Goal: Task Accomplishment & Management: Manage account settings

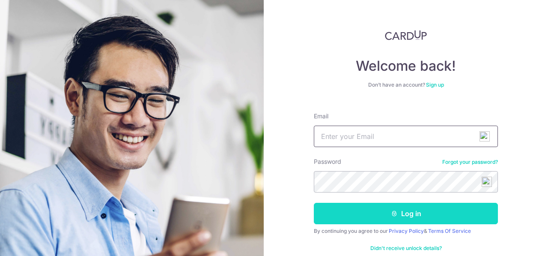
type input "[EMAIL_ADDRESS][DOMAIN_NAME]"
click at [375, 214] on button "Log in" at bounding box center [406, 213] width 184 height 21
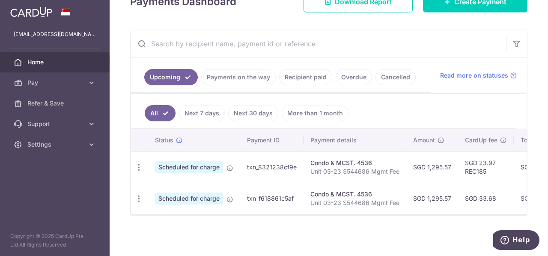
click at [311, 78] on link "Recipient paid" at bounding box center [305, 77] width 53 height 16
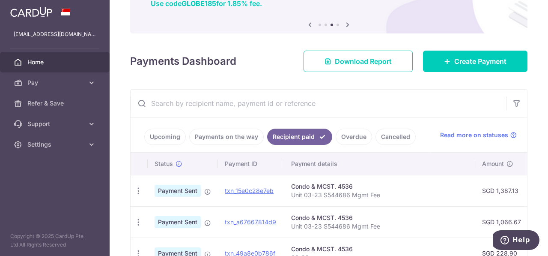
scroll to position [137, 0]
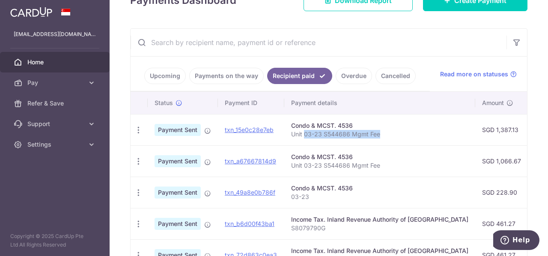
drag, startPoint x: 439, startPoint y: 134, endPoint x: 303, endPoint y: 129, distance: 136.3
click at [303, 129] on td "Condo & MCST. 4536 Unit 03-23 S544686 Mgmt Fee" at bounding box center [379, 129] width 191 height 31
click at [484, 131] on td "SGD 1,387.13" at bounding box center [501, 129] width 53 height 31
drag, startPoint x: 505, startPoint y: 131, endPoint x: 515, endPoint y: 133, distance: 9.7
click at [528, 133] on td "SGD 25.66 REC185" at bounding box center [557, 129] width 58 height 31
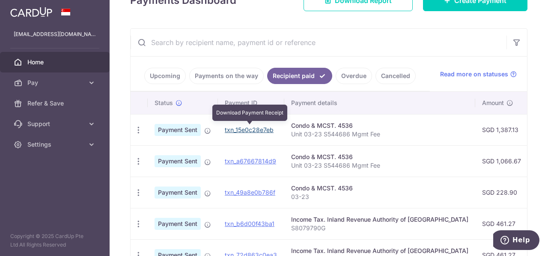
click at [253, 127] on link "txn_15e0c28e7eb" at bounding box center [249, 129] width 49 height 7
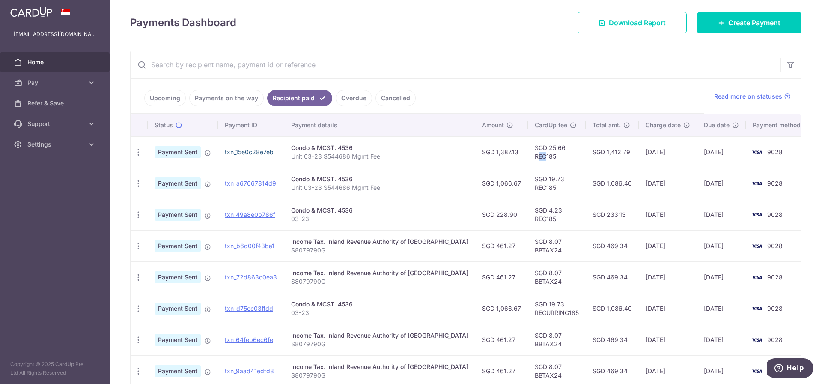
scroll to position [115, 0]
click at [164, 96] on link "Upcoming" at bounding box center [165, 98] width 42 height 16
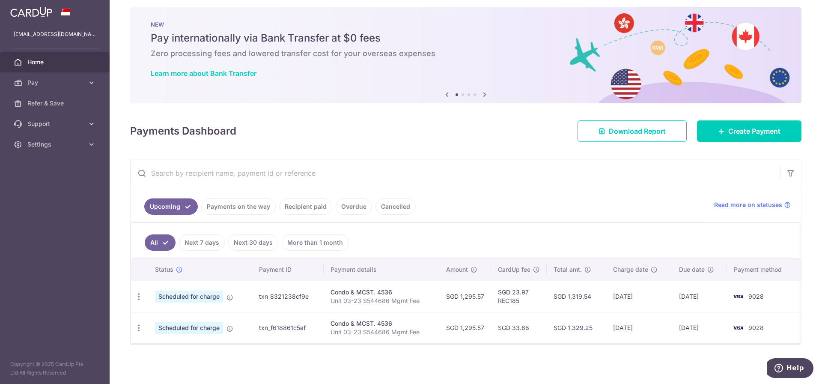
scroll to position [8, 0]
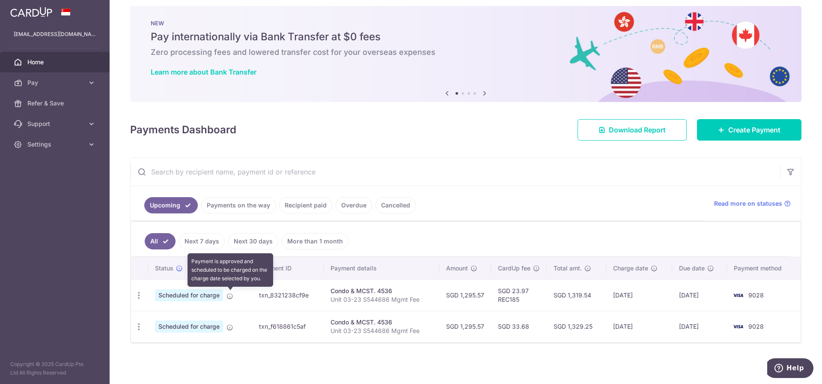
click at [233, 255] on icon at bounding box center [230, 296] width 7 height 7
click at [138, 255] on icon "button" at bounding box center [138, 295] width 9 height 9
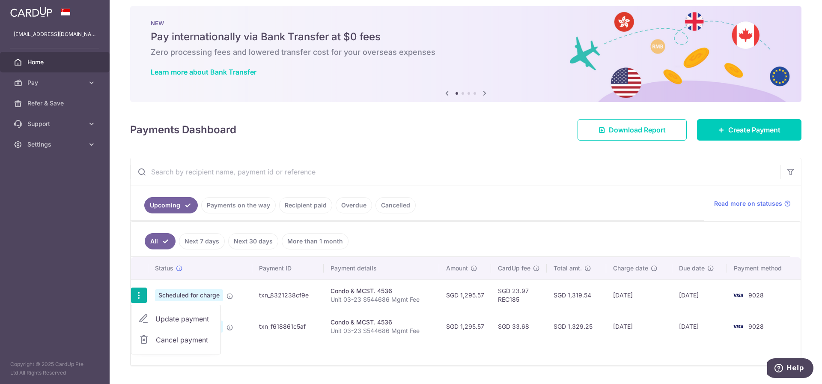
click at [167, 255] on span "Update payment" at bounding box center [184, 319] width 58 height 10
radio input "true"
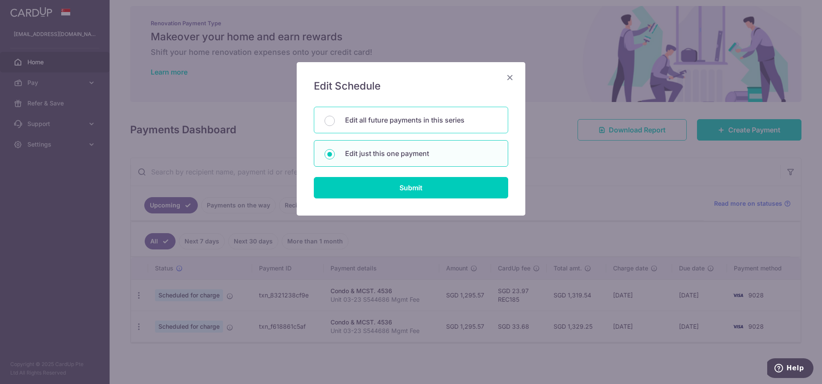
click at [418, 122] on p "Edit all future payments in this series" at bounding box center [421, 120] width 152 height 10
click at [335, 122] on input "Edit all future payments in this series" at bounding box center [330, 121] width 10 height 10
radio input "true"
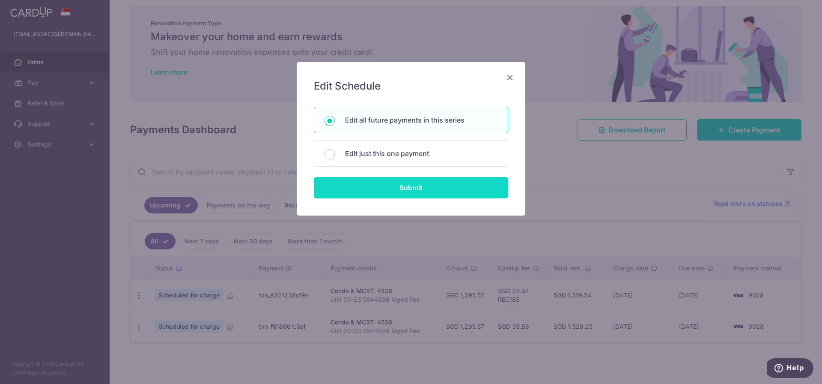
click at [410, 191] on input "Submit" at bounding box center [411, 187] width 194 height 21
radio input "true"
type input "1,295.57"
type input "Unit 03-23 S544686 Mgmt Fee"
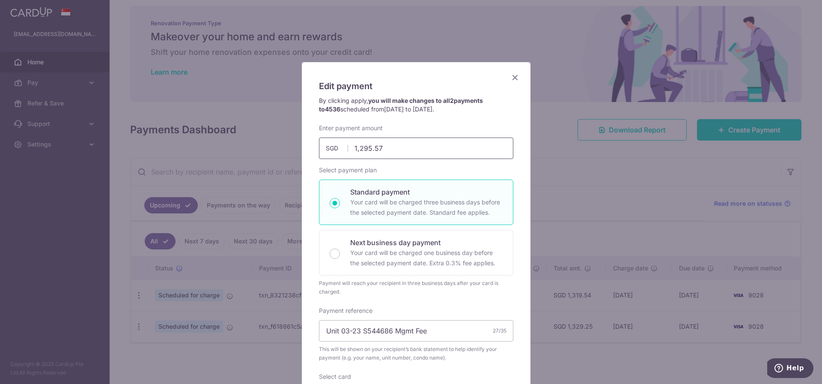
drag, startPoint x: 388, startPoint y: 146, endPoint x: 330, endPoint y: 146, distance: 57.4
click at [330, 146] on div "1,295.57 1295.57 SGD" at bounding box center [416, 147] width 194 height 21
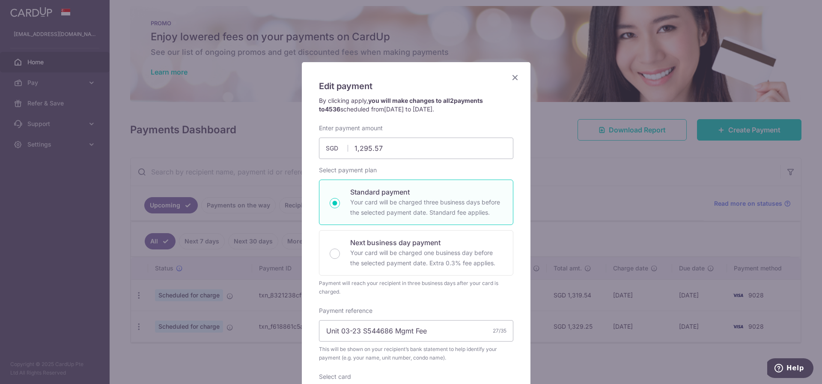
click at [330, 149] on span "SGD" at bounding box center [337, 148] width 22 height 9
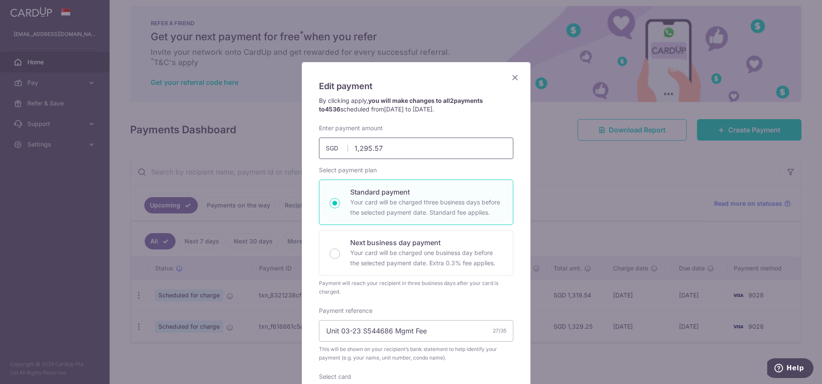
drag, startPoint x: 381, startPoint y: 147, endPoint x: 327, endPoint y: 151, distance: 54.5
click at [327, 151] on div "1,295.57 1295.57 SGD" at bounding box center [416, 147] width 194 height 21
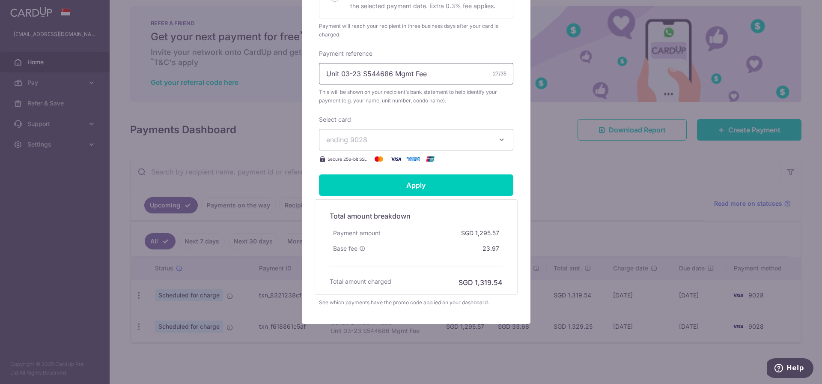
scroll to position [259, 0]
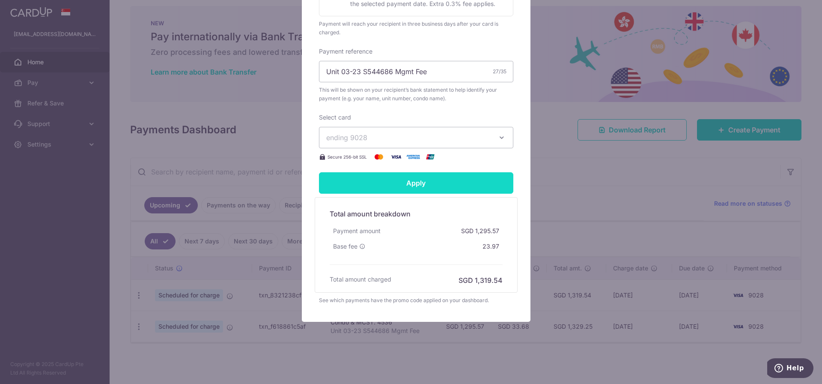
type input "1,387.13"
click at [413, 180] on input "Apply" at bounding box center [416, 182] width 194 height 21
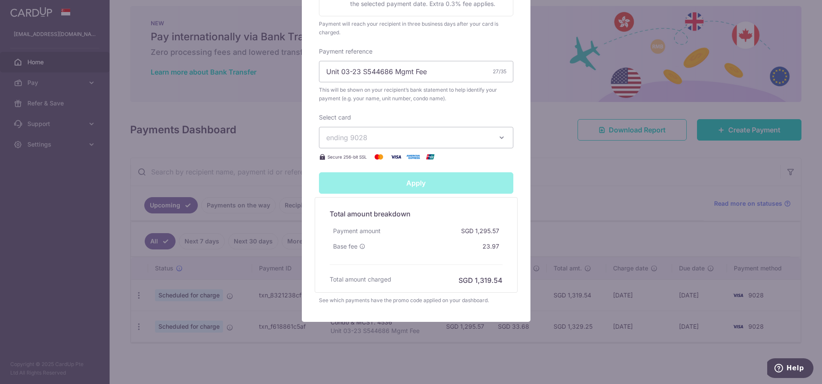
type input "Successfully Applied"
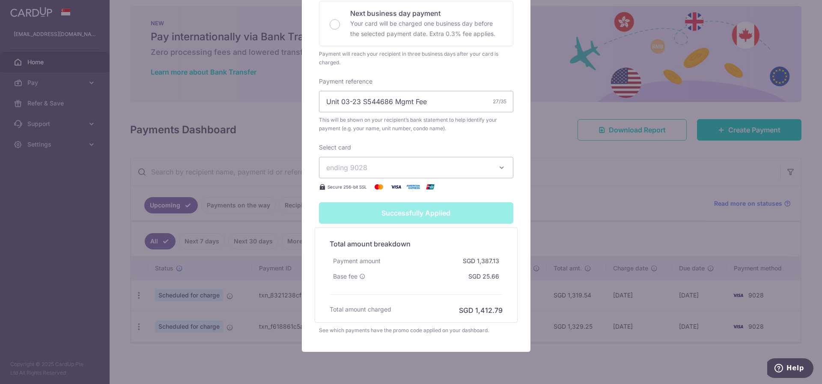
scroll to position [289, 0]
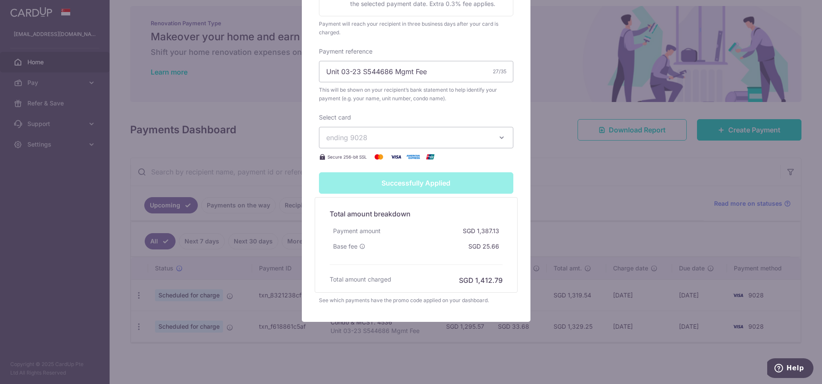
click at [548, 179] on div "Edit payment By clicking apply, you will make changes to all 2 payments to 4536…" at bounding box center [411, 192] width 822 height 384
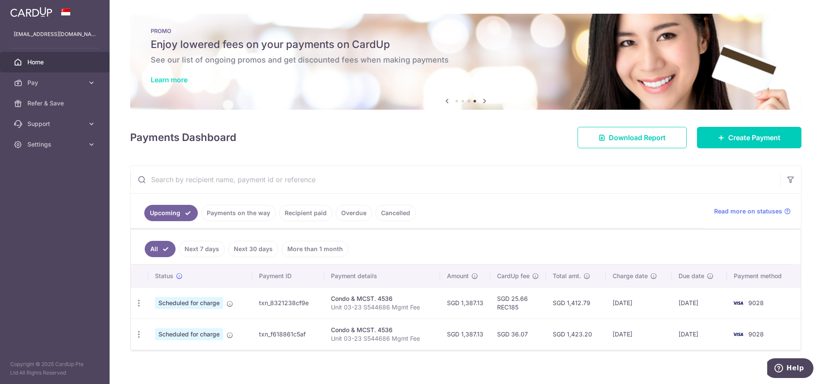
click at [181, 78] on link "Learn more" at bounding box center [169, 79] width 37 height 9
